Goal: Transaction & Acquisition: Purchase product/service

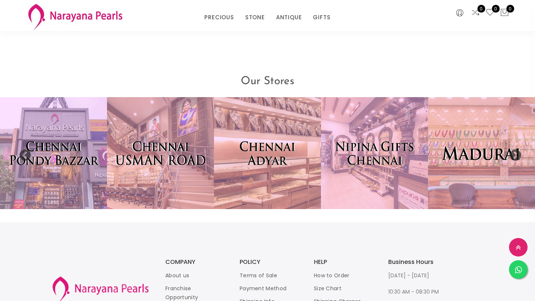
scroll to position [1346, 0]
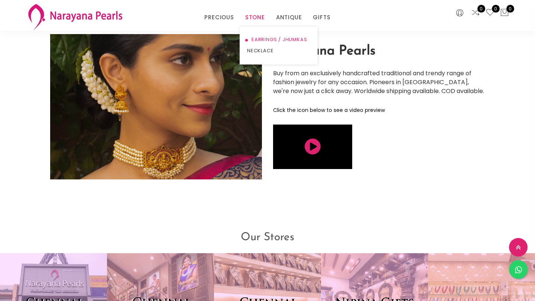
click at [264, 42] on link "EARRINGS / JHUMKAS" at bounding box center [278, 39] width 63 height 11
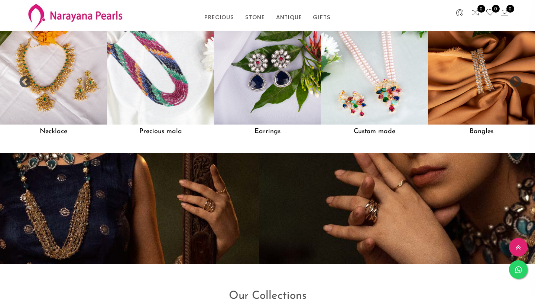
scroll to position [592, 0]
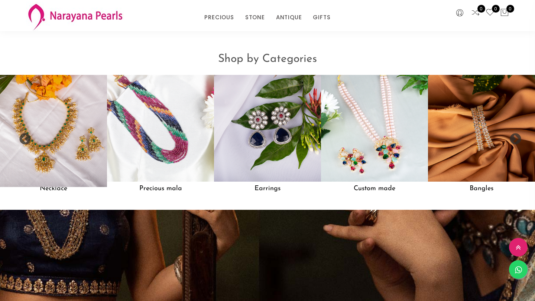
click at [78, 128] on img at bounding box center [54, 129] width 118 height 118
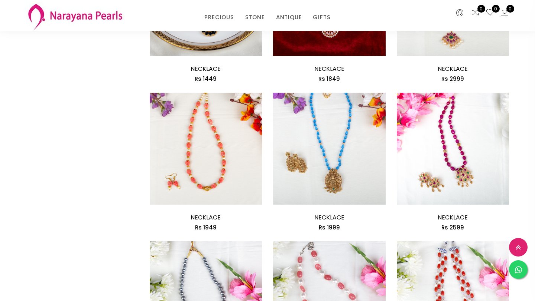
scroll to position [959, 0]
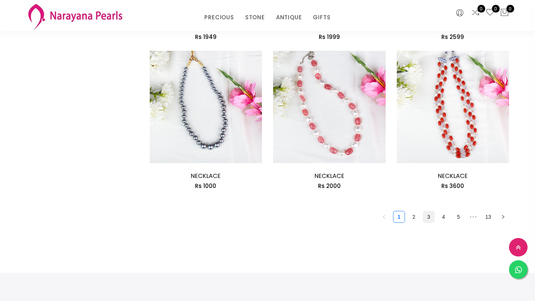
click at [428, 216] on link "3" at bounding box center [428, 217] width 11 height 11
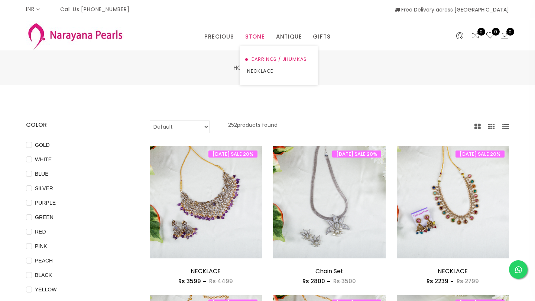
click at [261, 59] on link "EARRINGS / JHUMKAS" at bounding box center [278, 59] width 63 height 12
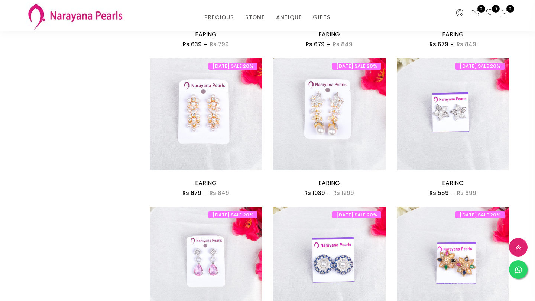
scroll to position [854, 0]
